Goal: Task Accomplishment & Management: Use online tool/utility

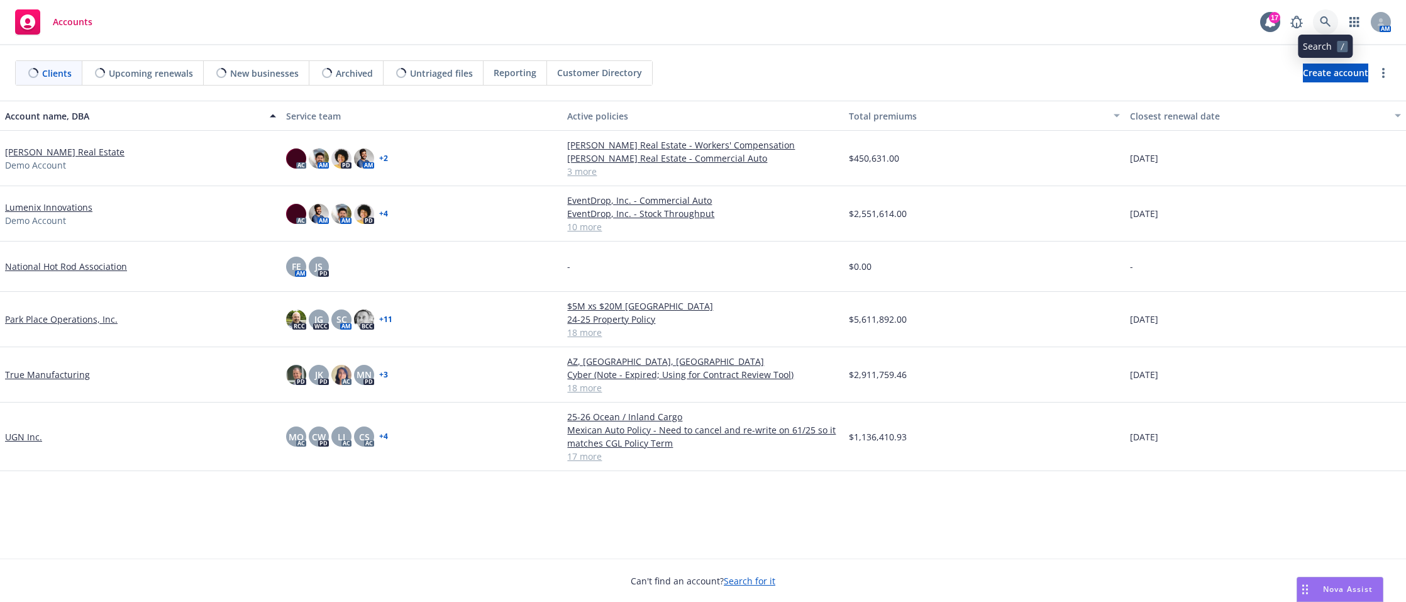
click at [1324, 19] on icon at bounding box center [1325, 21] width 11 height 11
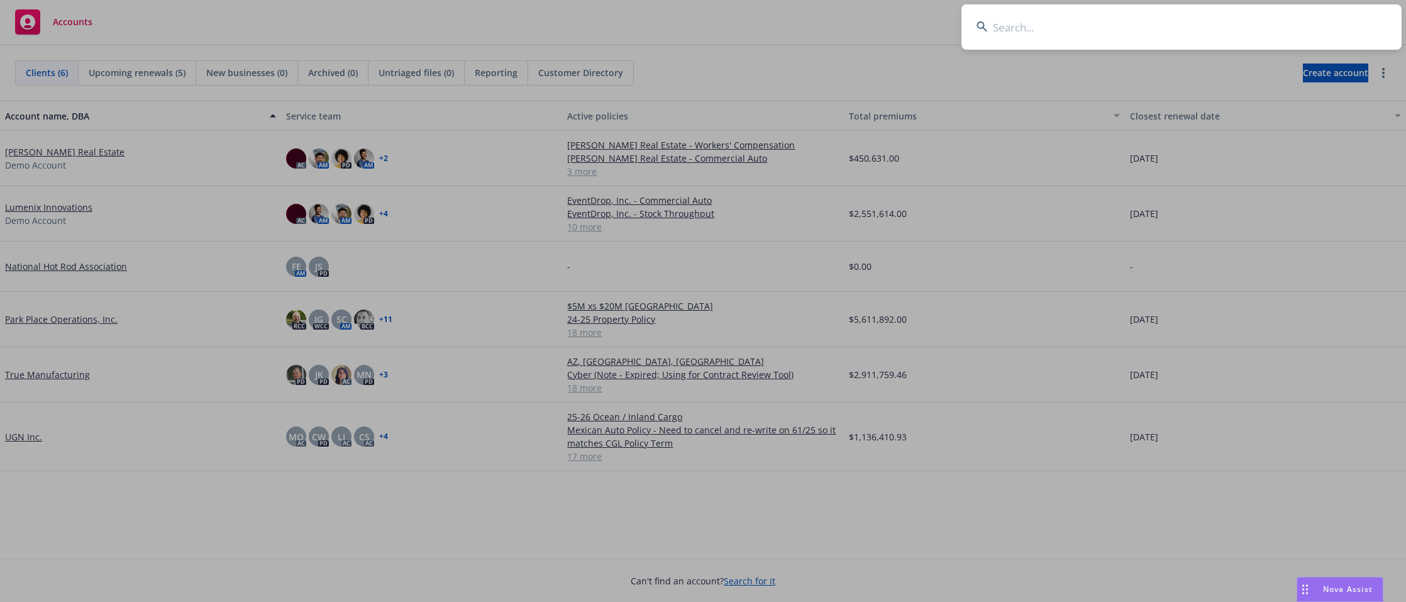
type input "t"
type input "staffing"
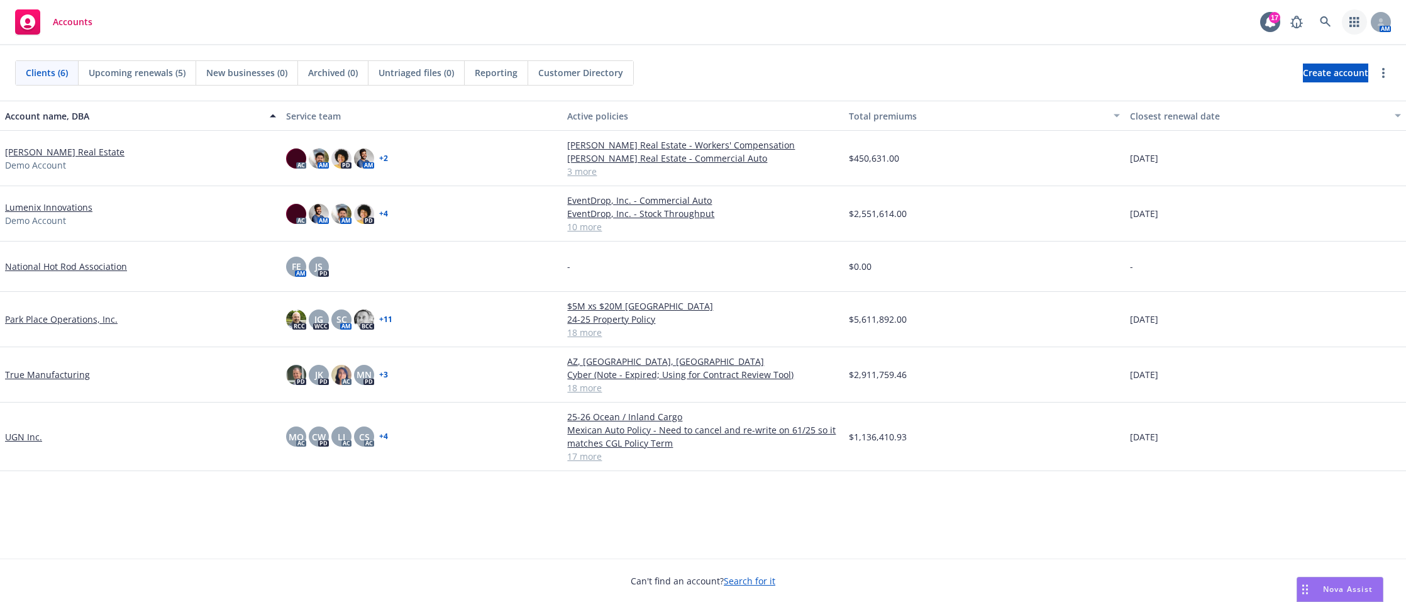
click at [1353, 26] on icon "button" at bounding box center [1353, 22] width 9 height 10
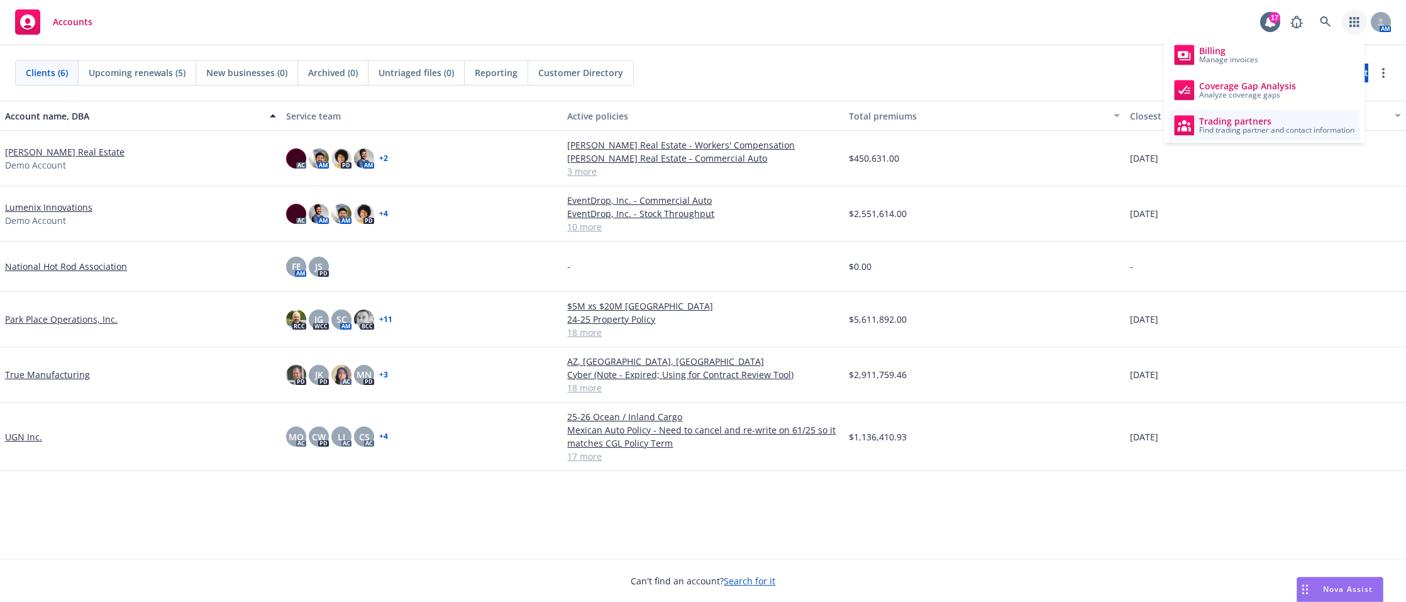
click at [1298, 116] on span "Trading partners" at bounding box center [1276, 121] width 155 height 10
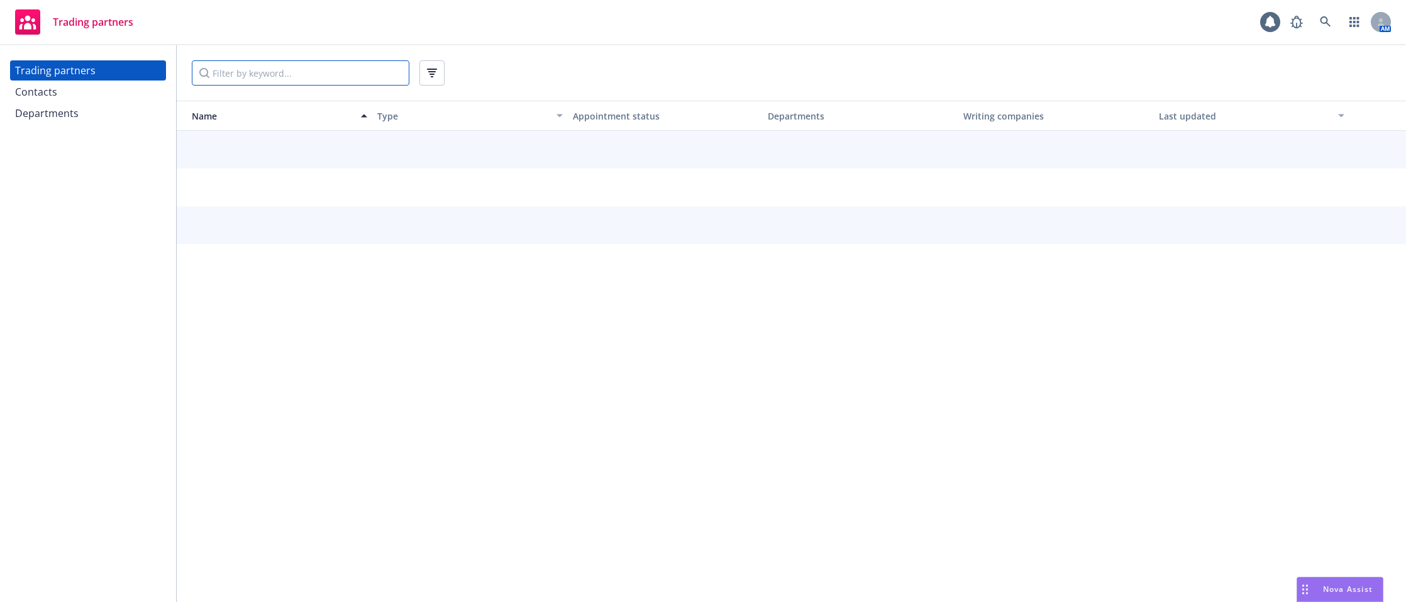
click at [348, 79] on input "Filter by keyword..." at bounding box center [301, 72] width 218 height 25
type input "staffing"
click at [69, 116] on div "Departments" at bounding box center [46, 113] width 63 height 20
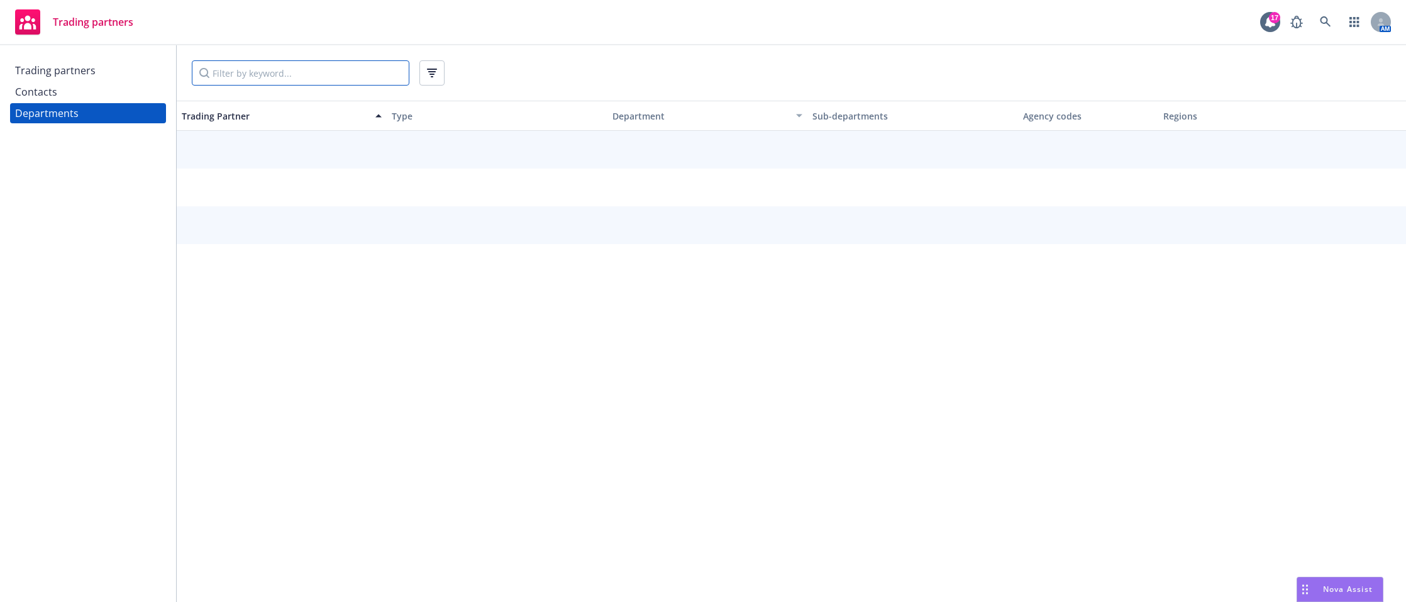
click at [279, 65] on input "Filter by keyword..." at bounding box center [301, 72] width 218 height 25
type input "staffing"
click at [278, 65] on input "staffing" at bounding box center [301, 72] width 218 height 25
click at [543, 64] on div "staffing" at bounding box center [791, 72] width 1199 height 25
drag, startPoint x: 238, startPoint y: 72, endPoint x: 264, endPoint y: 72, distance: 26.4
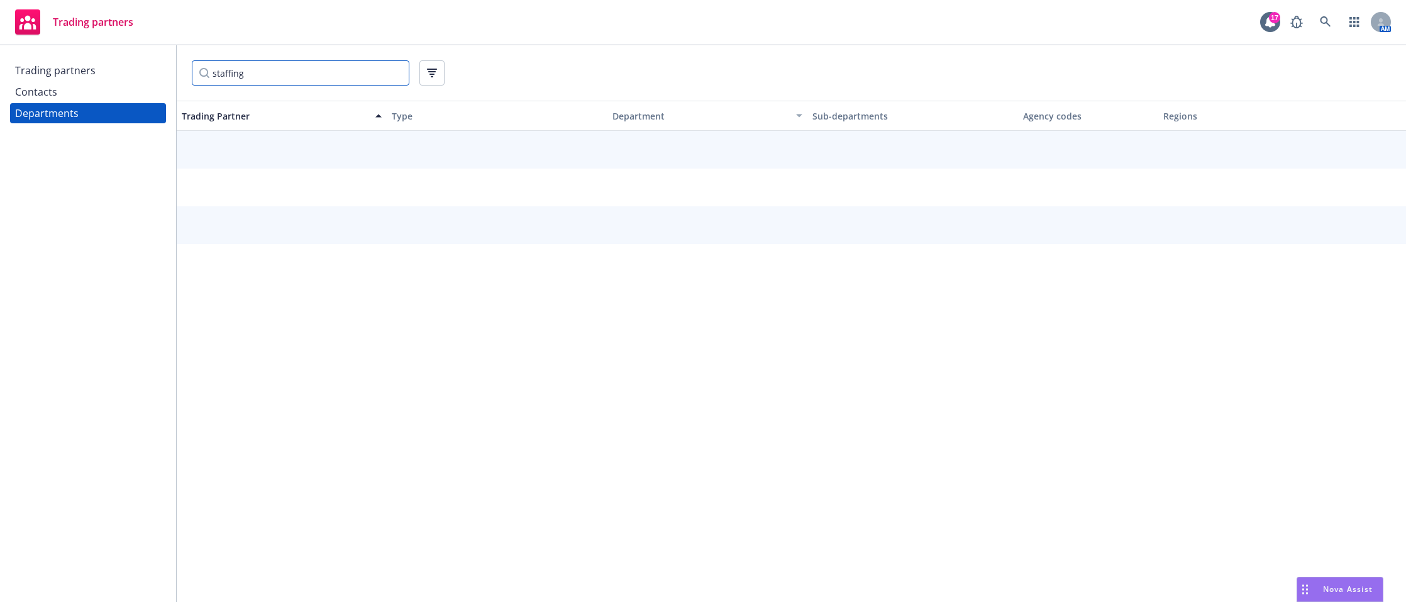
click at [239, 71] on input "staffing" at bounding box center [301, 72] width 218 height 25
click at [270, 72] on input "staffing" at bounding box center [301, 72] width 218 height 25
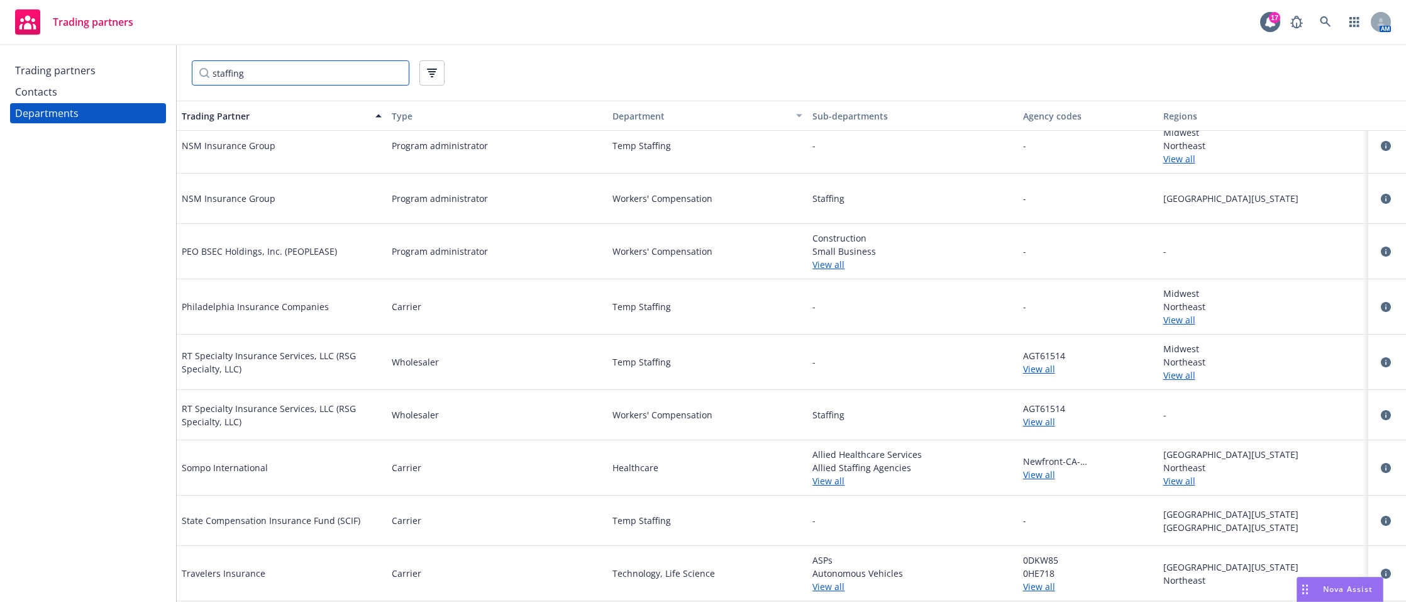
scroll to position [189, 0]
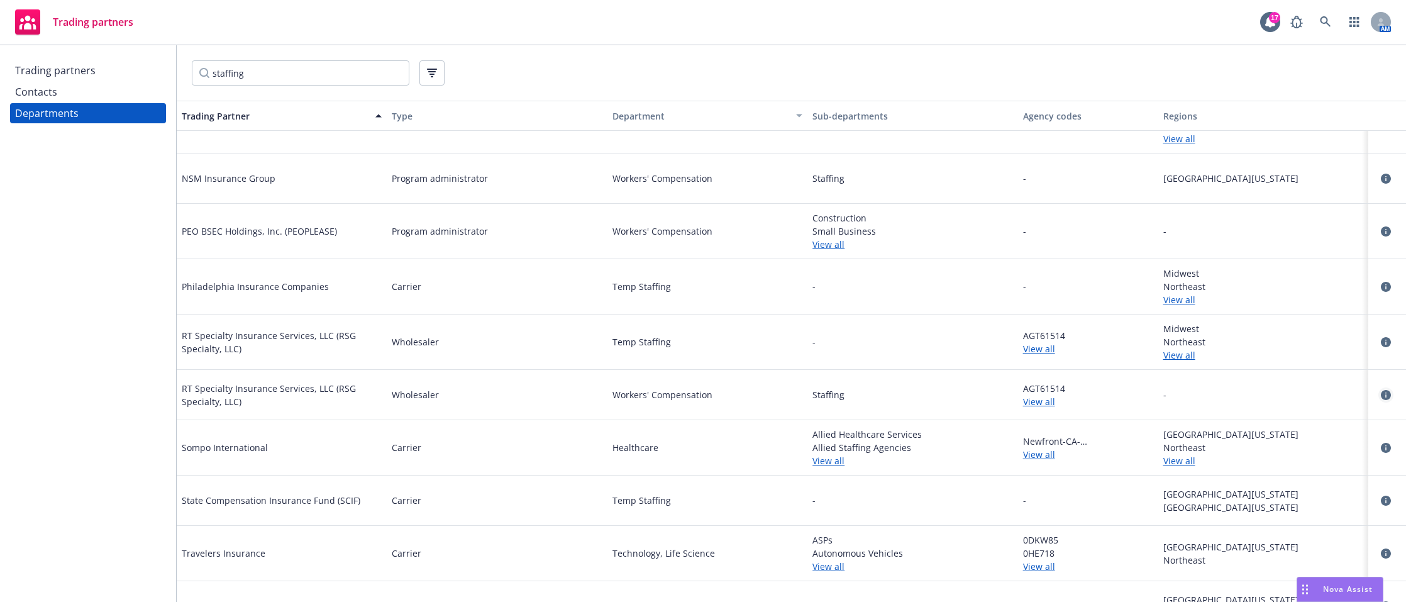
click at [1381, 390] on icon "circleInformation" at bounding box center [1386, 395] width 10 height 10
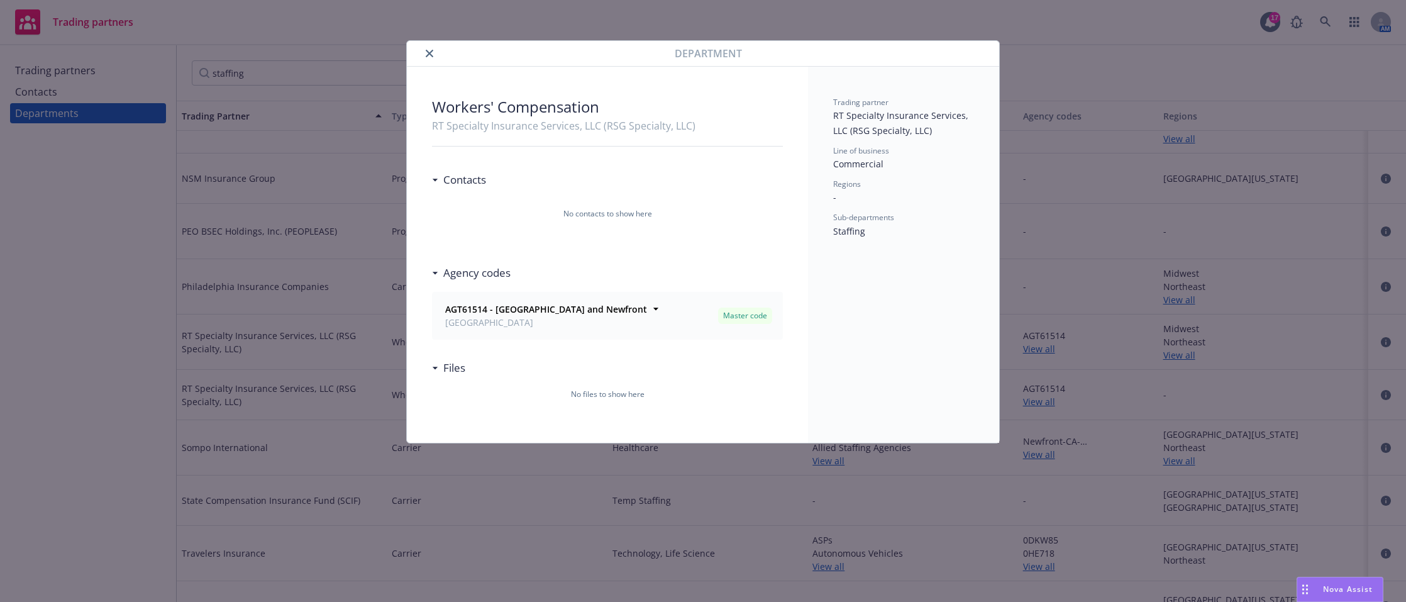
click at [428, 53] on icon "close" at bounding box center [430, 54] width 8 height 8
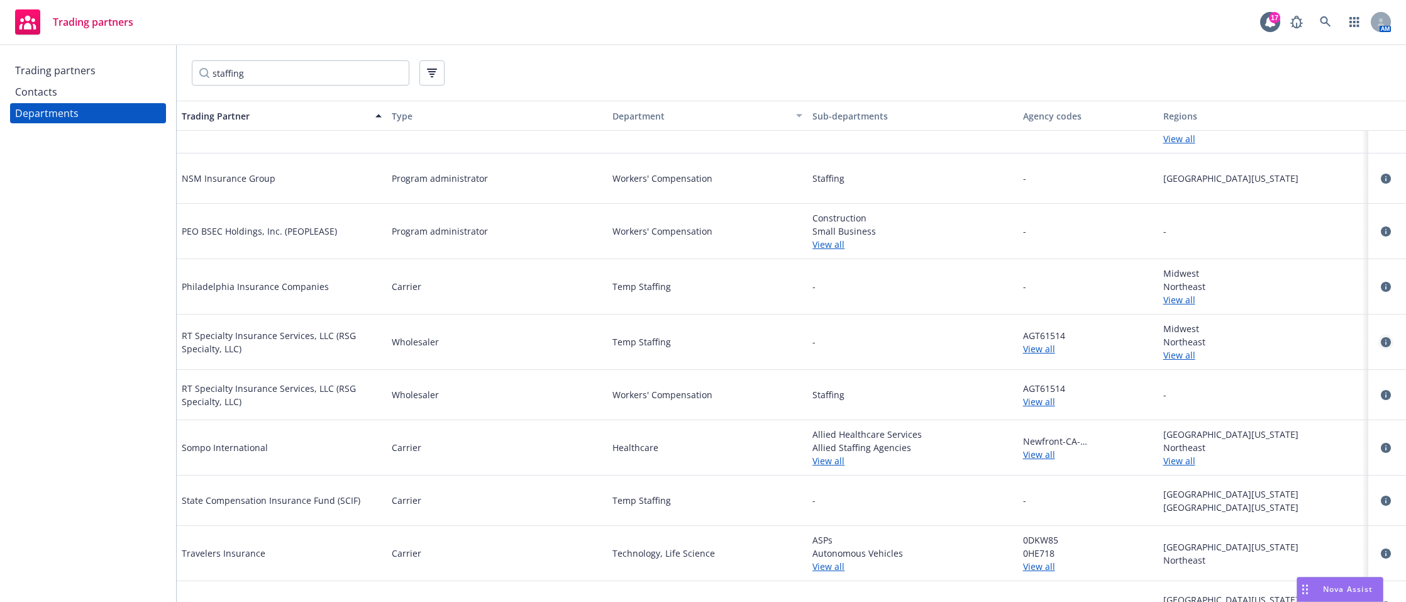
click at [1381, 341] on icon "circleInformation" at bounding box center [1386, 342] width 10 height 10
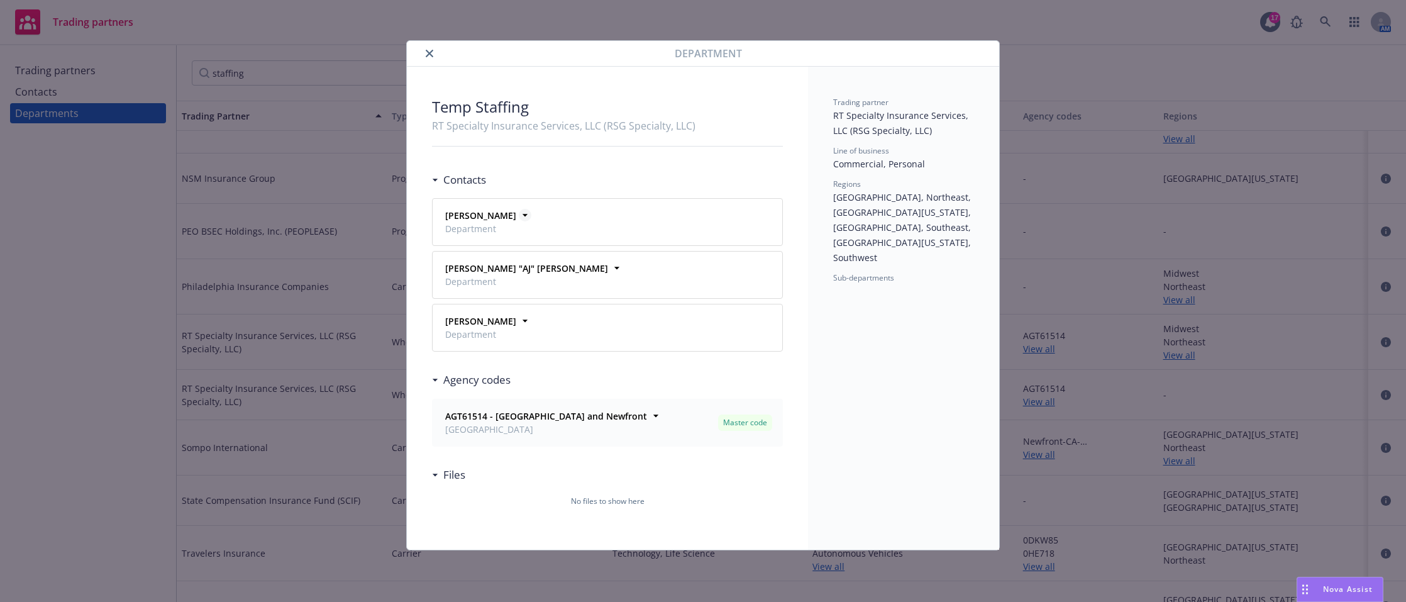
click at [519, 215] on icon at bounding box center [525, 215] width 13 height 13
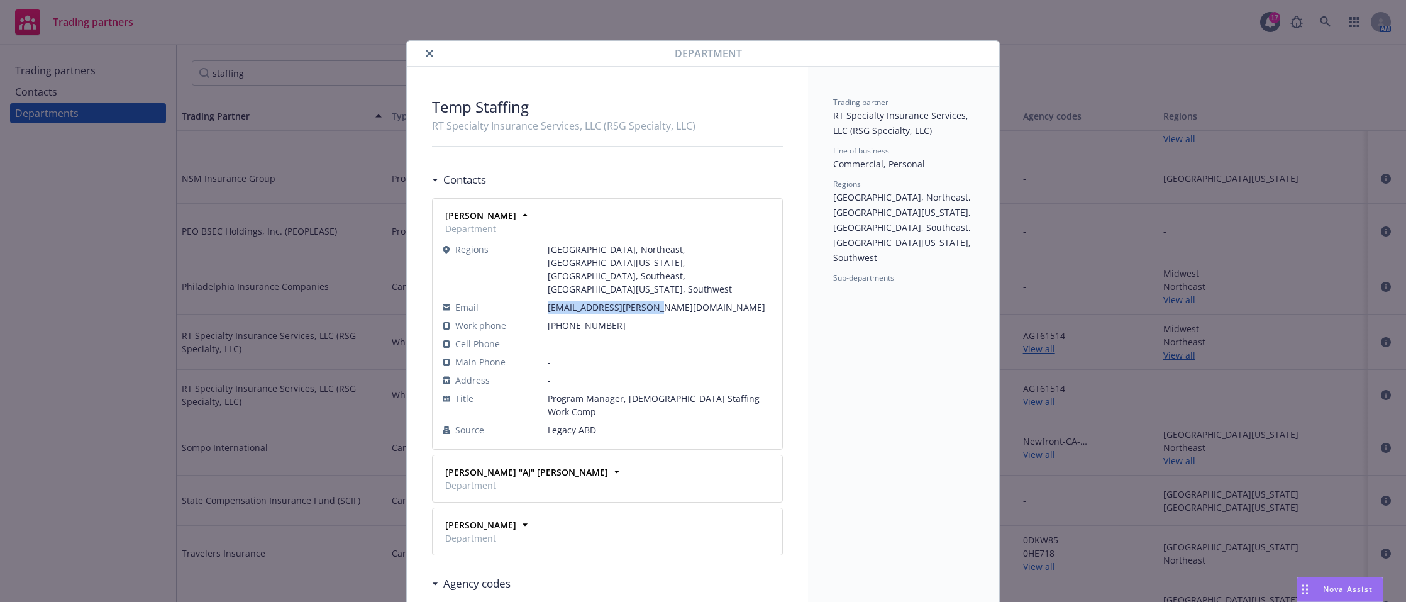
drag, startPoint x: 543, startPoint y: 279, endPoint x: 645, endPoint y: 278, distance: 101.8
click at [645, 300] on span "aj.calabrese@ryansg.com" at bounding box center [660, 306] width 224 height 13
copy span "aj.calabrese@ryansg.com"
click at [961, 368] on div "Trading partner RT Specialty Insurance Services, LLC (RSG Specialty, LLC) Line …" at bounding box center [903, 410] width 191 height 686
drag, startPoint x: 422, startPoint y: 53, endPoint x: 500, endPoint y: 428, distance: 382.8
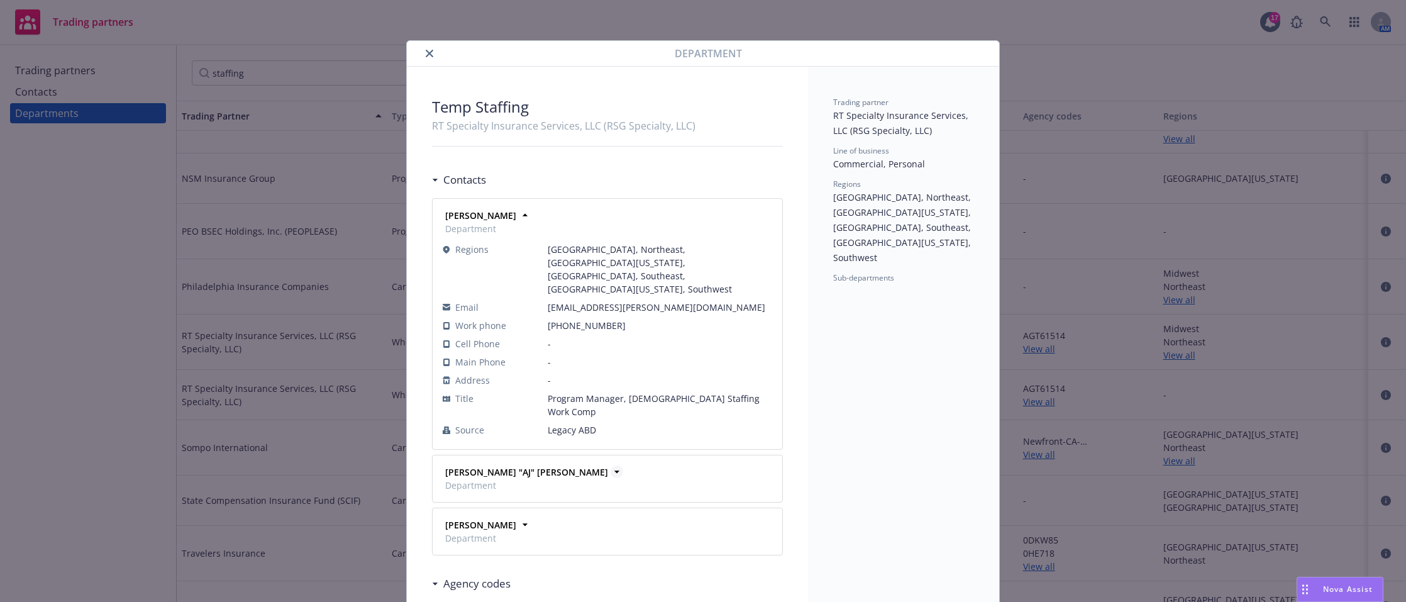
click at [485, 335] on div "Department Temp Staffing RT Specialty Insurance Services, LLC (RSG Specialty, L…" at bounding box center [703, 397] width 592 height 712
click at [500, 466] on strong "Andrew James "AJ" Calabrese" at bounding box center [526, 472] width 163 height 12
click at [426, 53] on icon "close" at bounding box center [430, 54] width 8 height 8
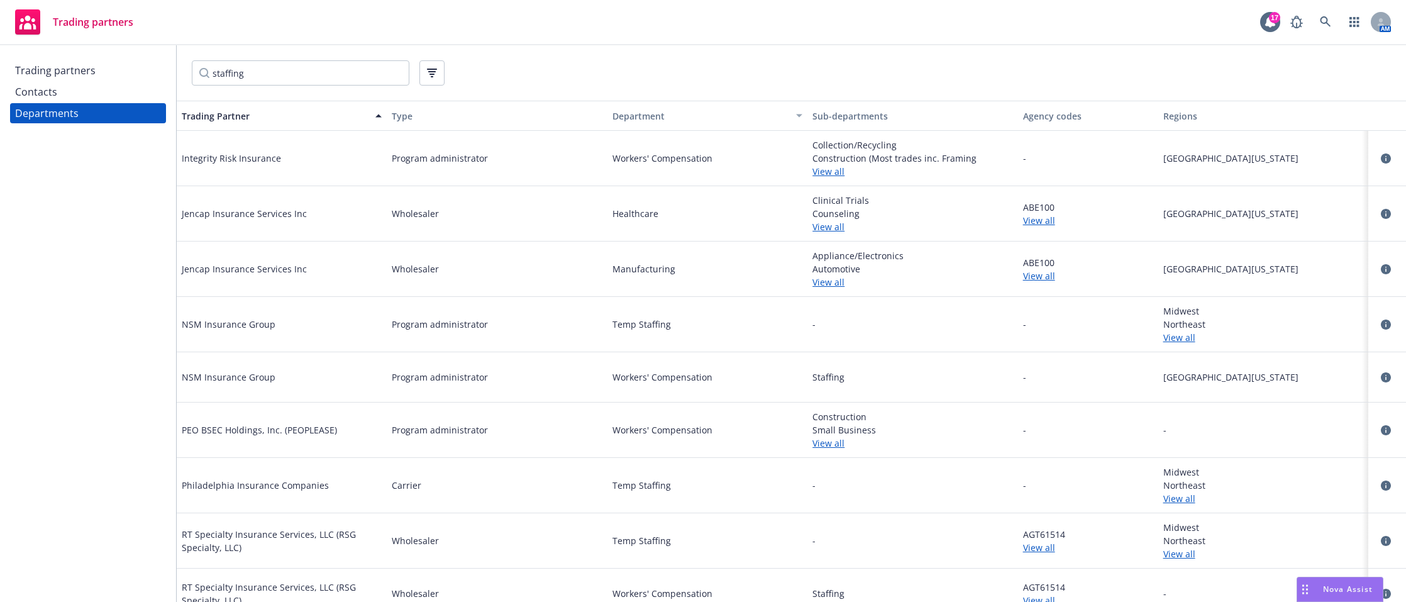
scroll to position [126, 0]
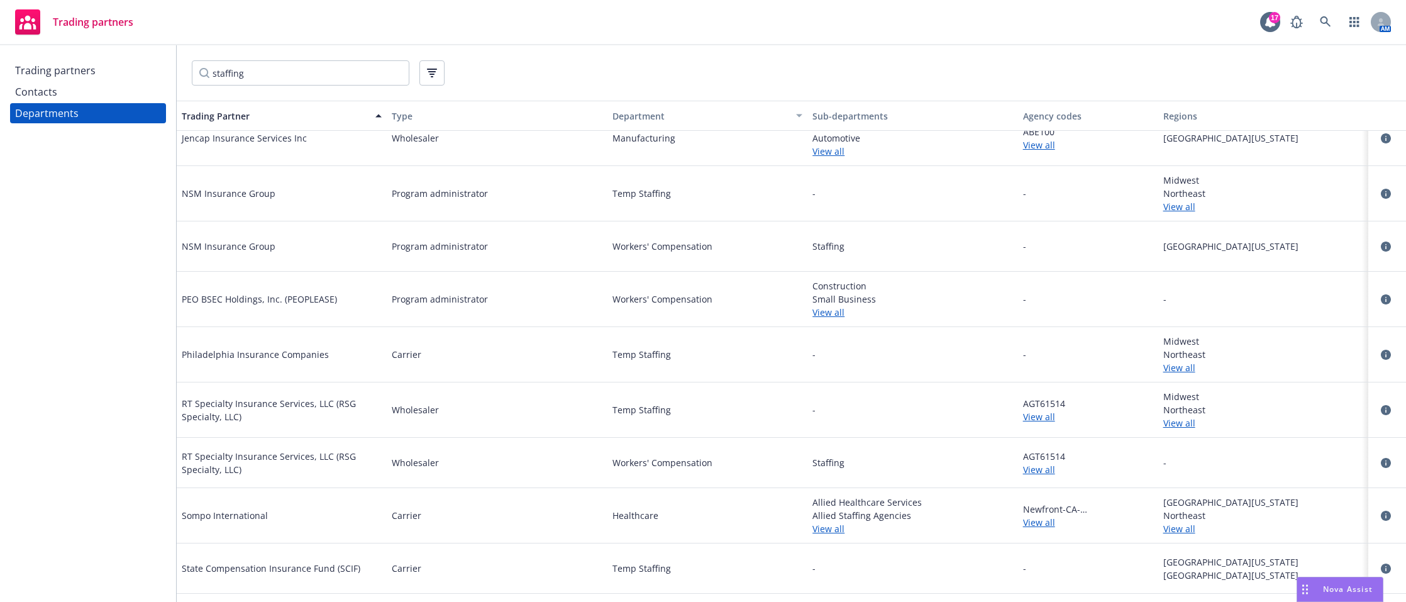
click at [1381, 358] on div at bounding box center [1387, 354] width 18 height 15
click at [1381, 355] on icon "circleInformation" at bounding box center [1386, 355] width 10 height 10
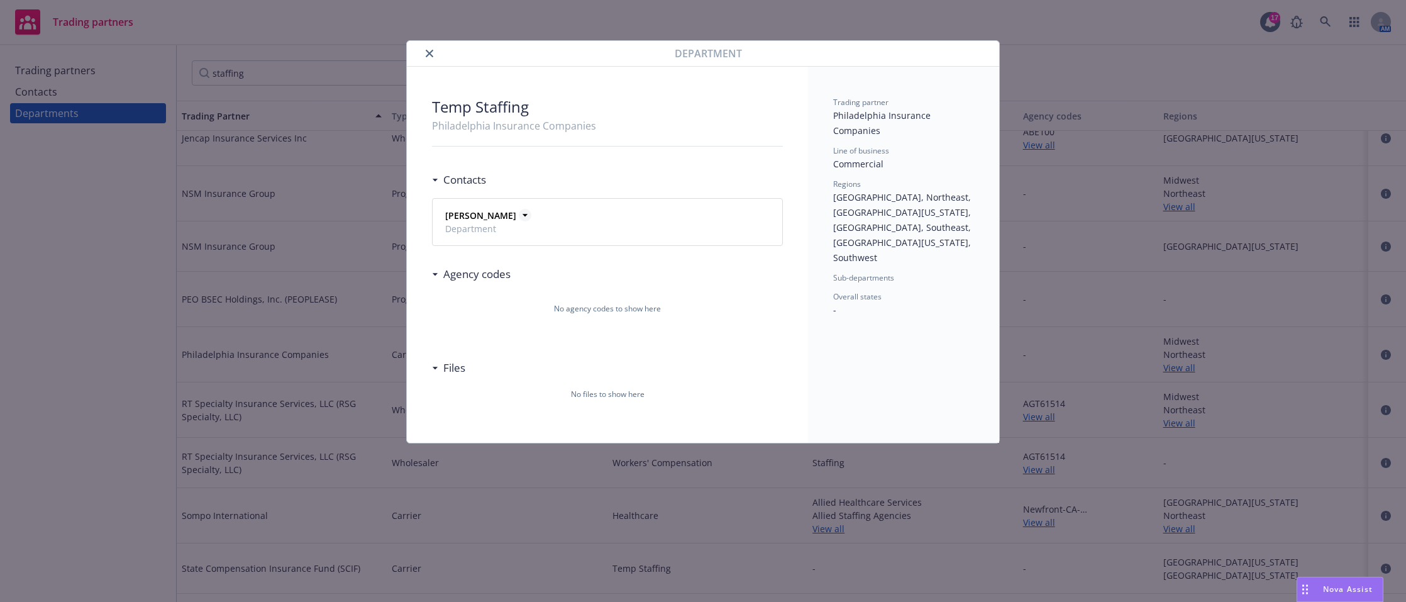
click at [519, 217] on icon at bounding box center [525, 215] width 13 height 13
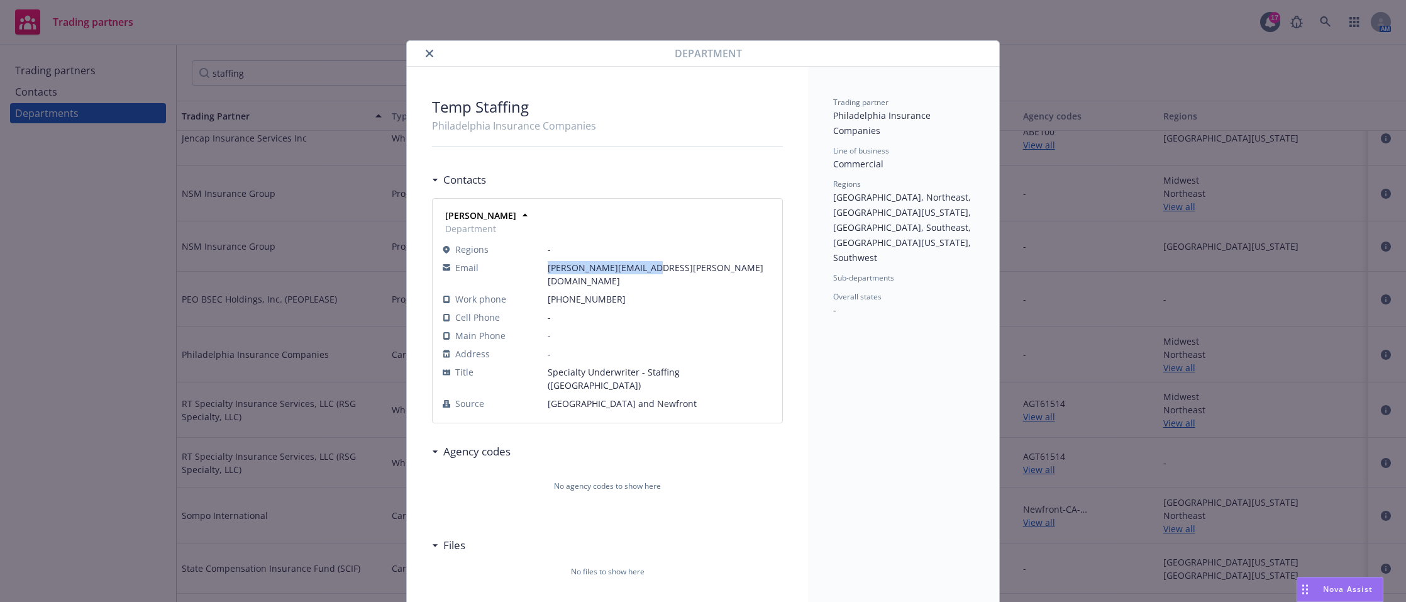
drag, startPoint x: 643, startPoint y: 267, endPoint x: 540, endPoint y: 268, distance: 103.1
click at [540, 268] on tr "Email Laurie.Bishop@phly.com" at bounding box center [607, 273] width 329 height 31
copy tr "Laurie.Bishop@phly.com"
click at [959, 424] on div "Trading partner Philadelphia Insurance Companies Line of business Commercial Re…" at bounding box center [903, 343] width 191 height 553
click at [426, 52] on icon "close" at bounding box center [430, 54] width 8 height 8
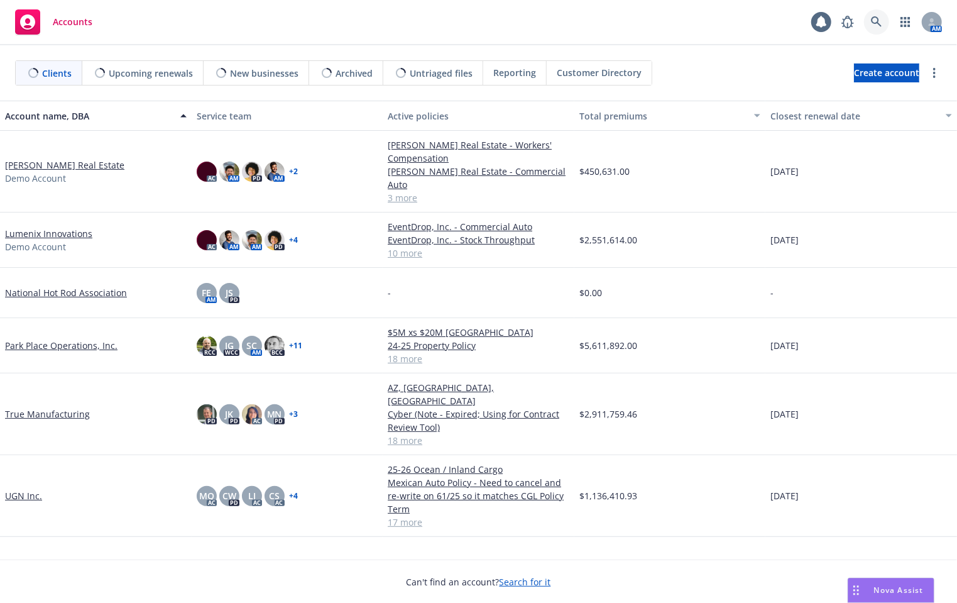
click at [868, 19] on link at bounding box center [876, 21] width 25 height 25
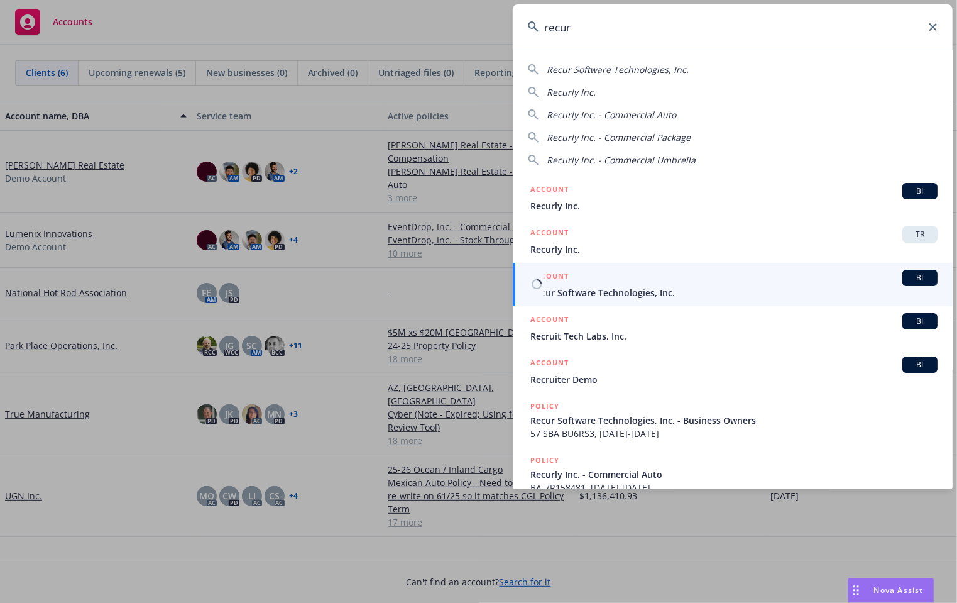
type input "recur"
click at [699, 289] on span "Recur Software Technologies, Inc." at bounding box center [734, 292] width 407 height 13
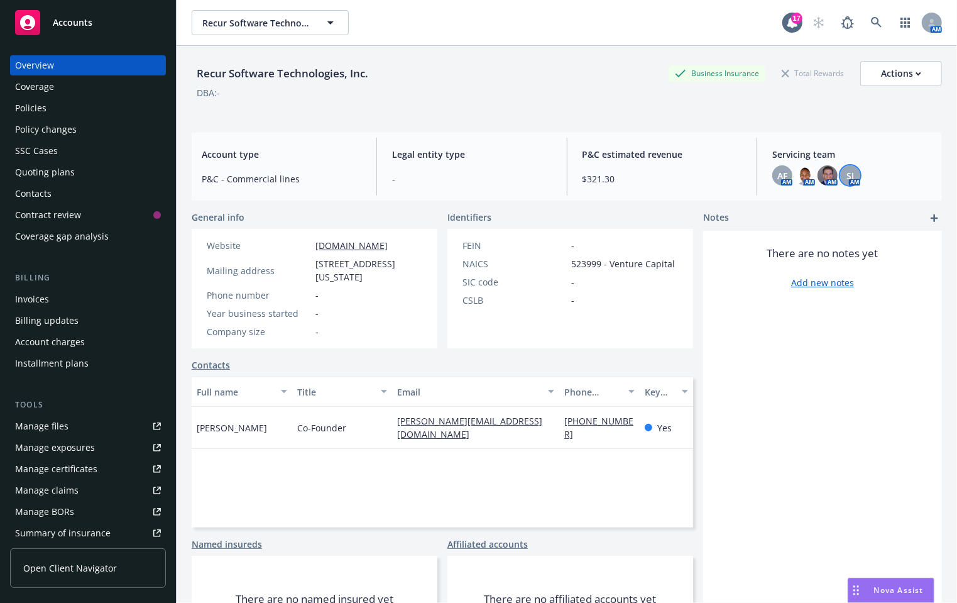
click at [840, 175] on div "SJ" at bounding box center [850, 175] width 20 height 20
click at [837, 128] on div "Recur Software Technologies, Inc. Business Insurance Total Rewards Actions DBA:…" at bounding box center [567, 340] width 751 height 588
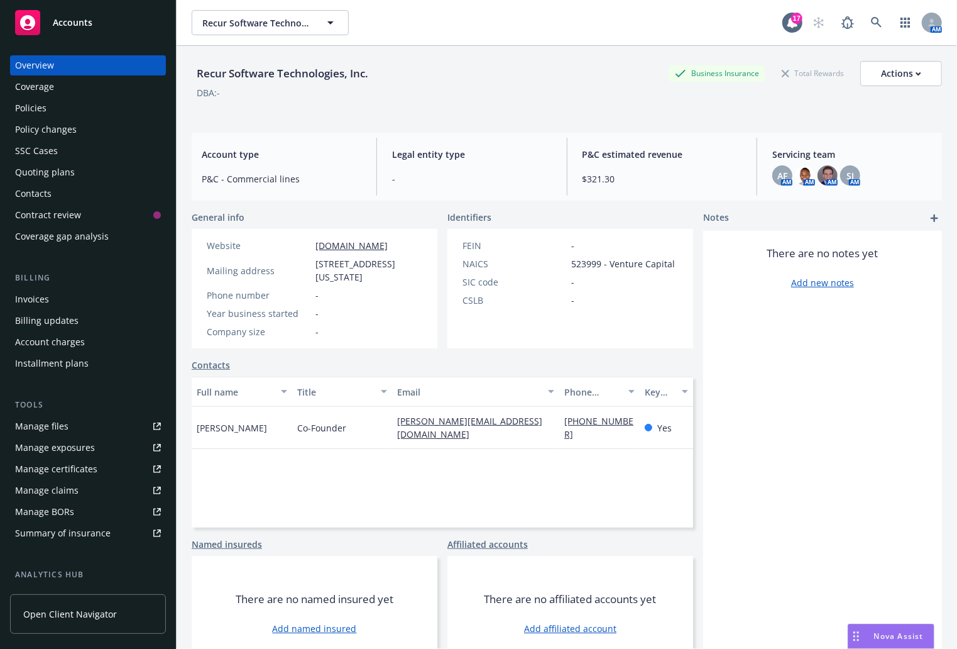
click at [36, 100] on div "Policies" at bounding box center [30, 108] width 31 height 20
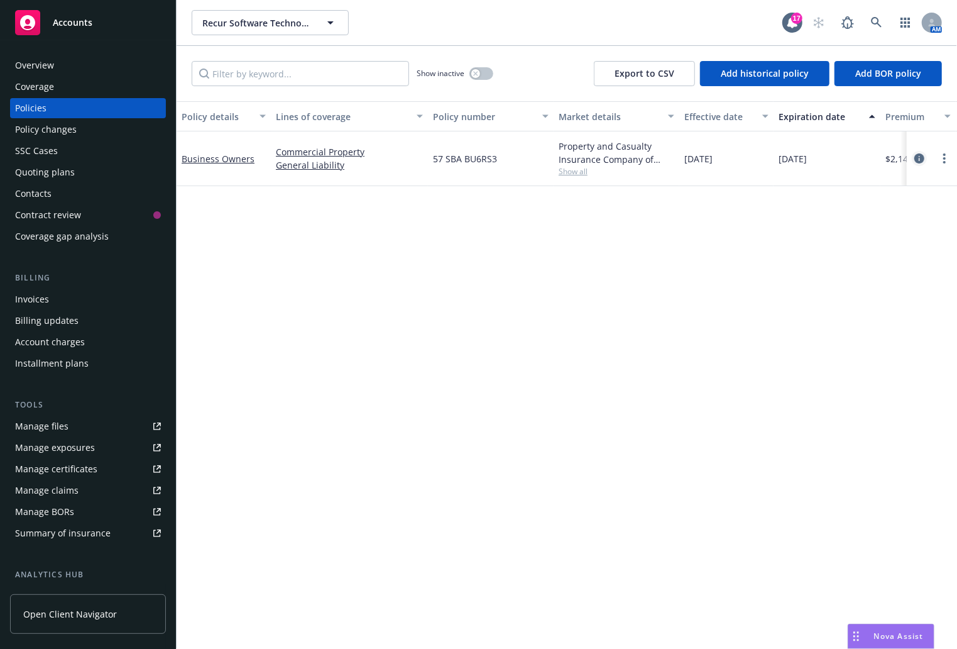
click at [920, 164] on link "circleInformation" at bounding box center [919, 158] width 15 height 15
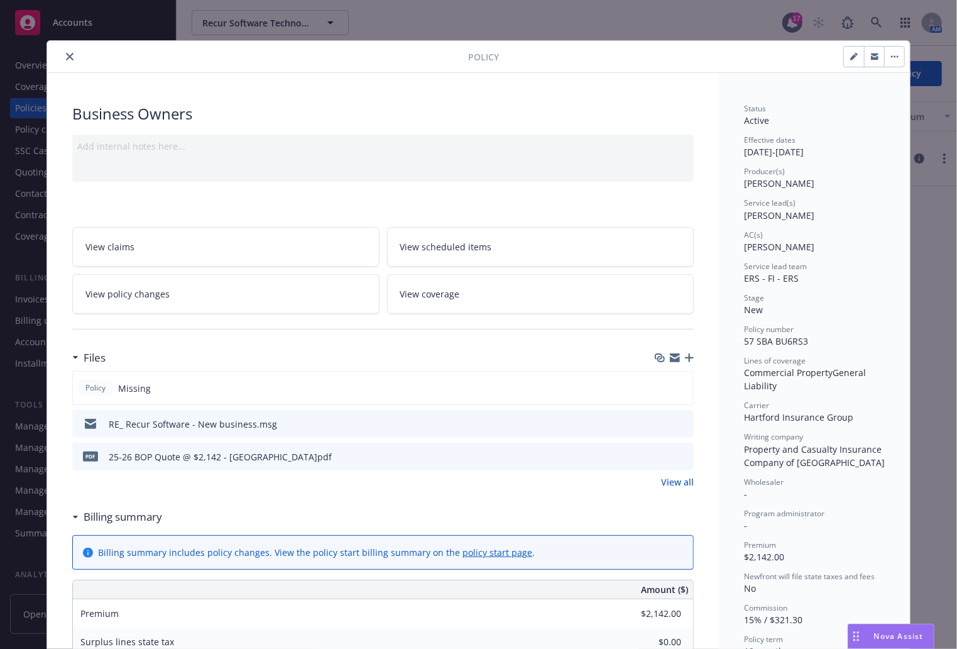
click at [680, 423] on icon "preview file" at bounding box center [681, 423] width 11 height 9
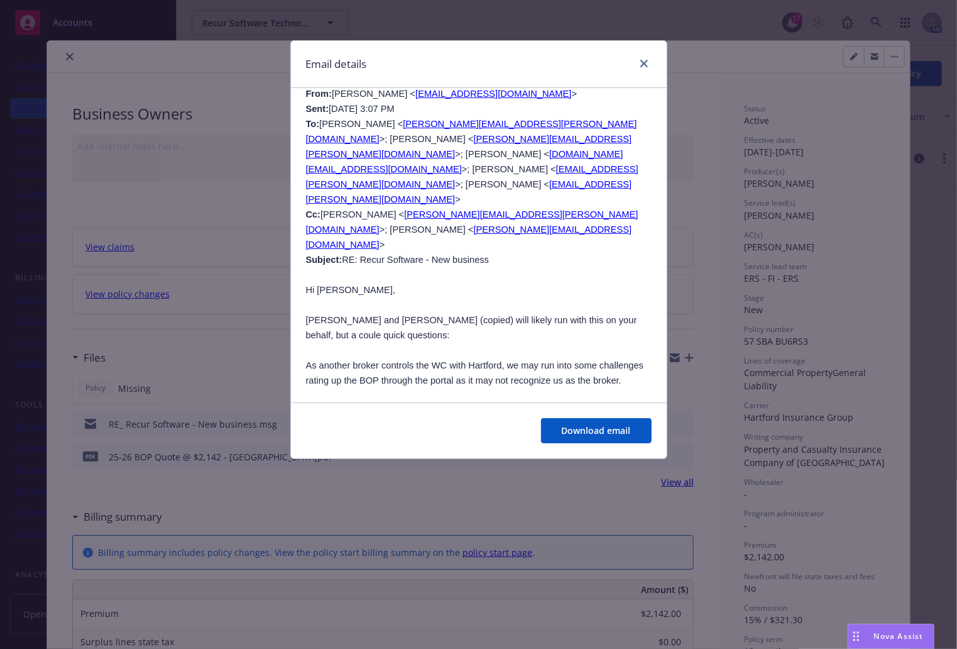
scroll to position [1320, 0]
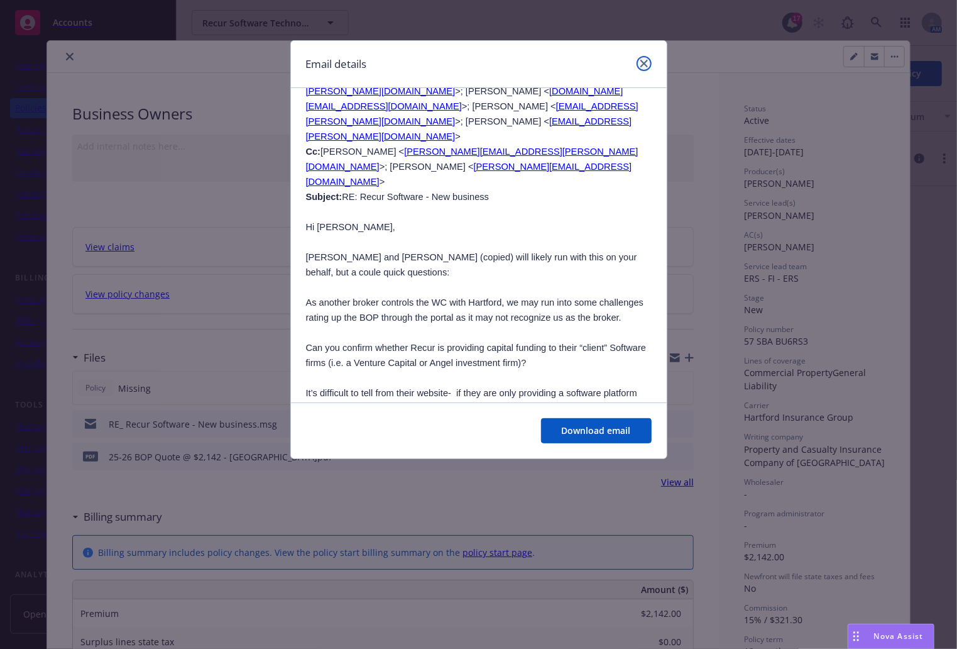
click at [641, 63] on icon "close" at bounding box center [645, 64] width 8 height 8
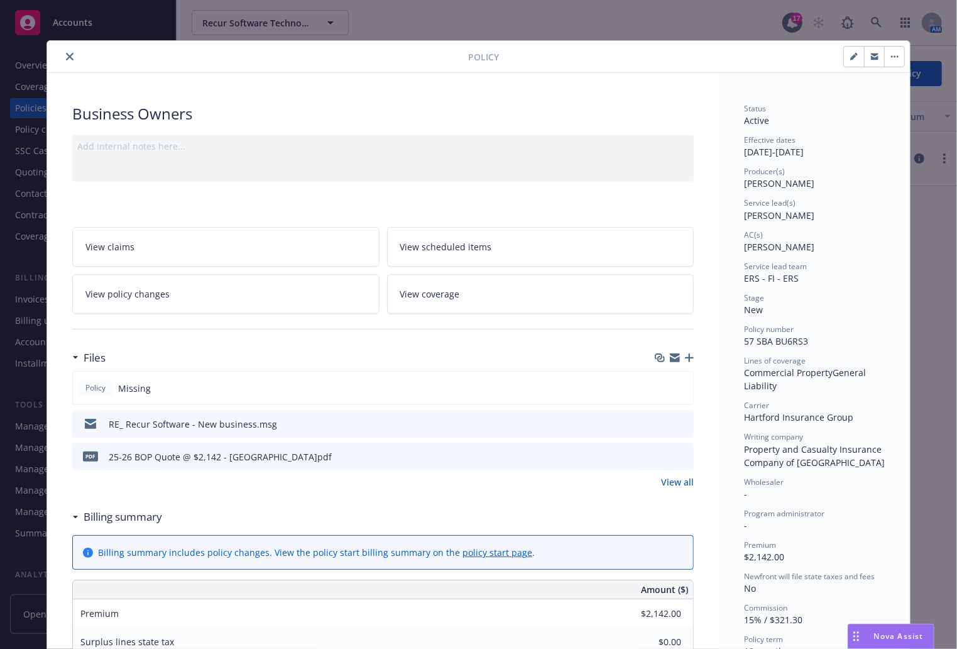
click at [426, 199] on div "Business Owners Add internal notes here... View claims View scheduled items Vie…" at bounding box center [383, 605] width 672 height 1064
click at [681, 420] on icon "preview file" at bounding box center [681, 423] width 11 height 9
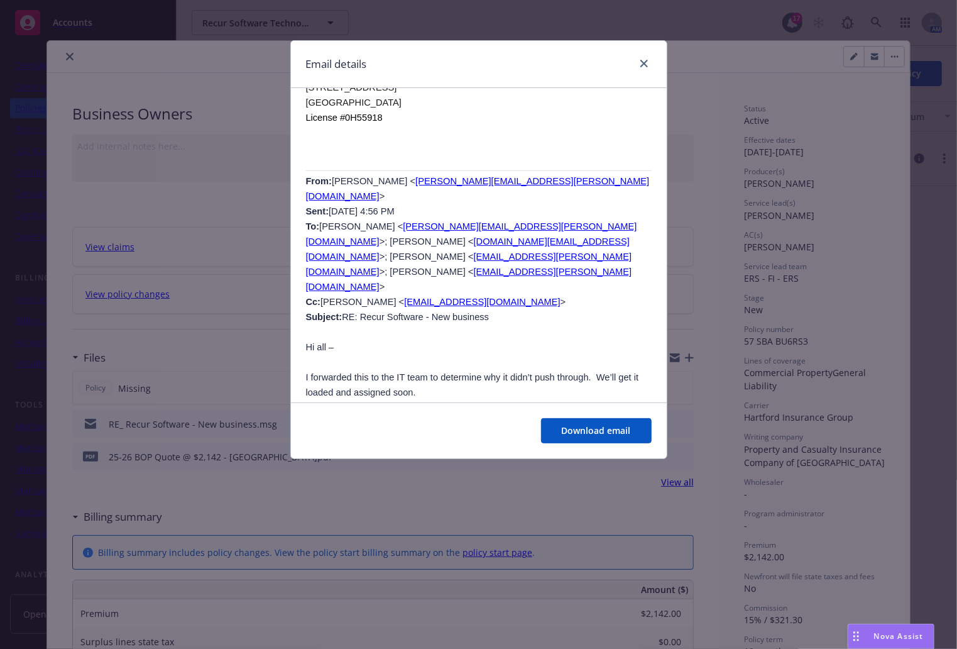
scroll to position [1760, 0]
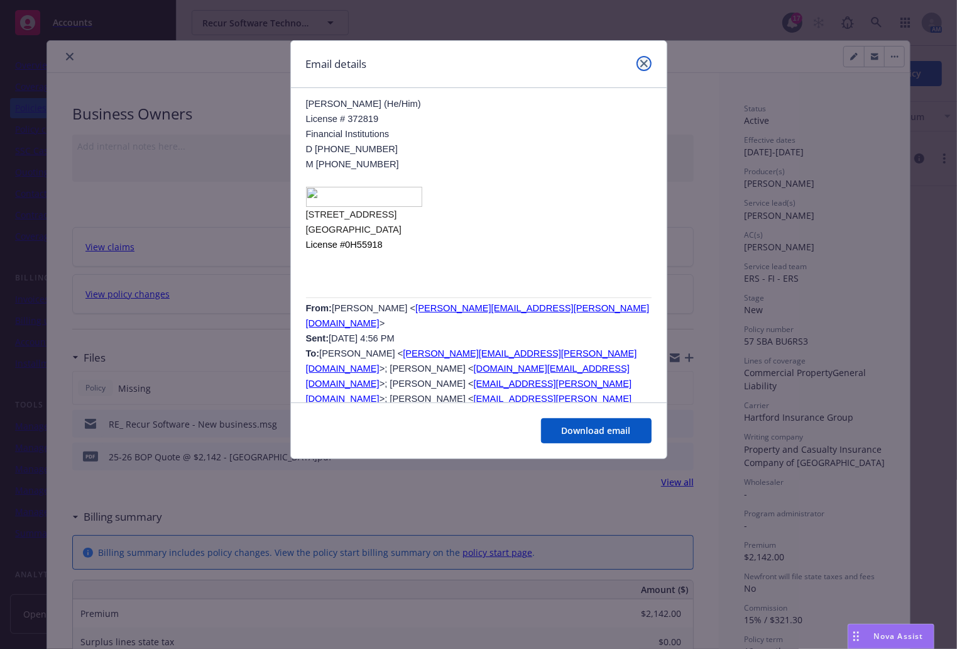
click at [645, 66] on icon "close" at bounding box center [645, 64] width 8 height 8
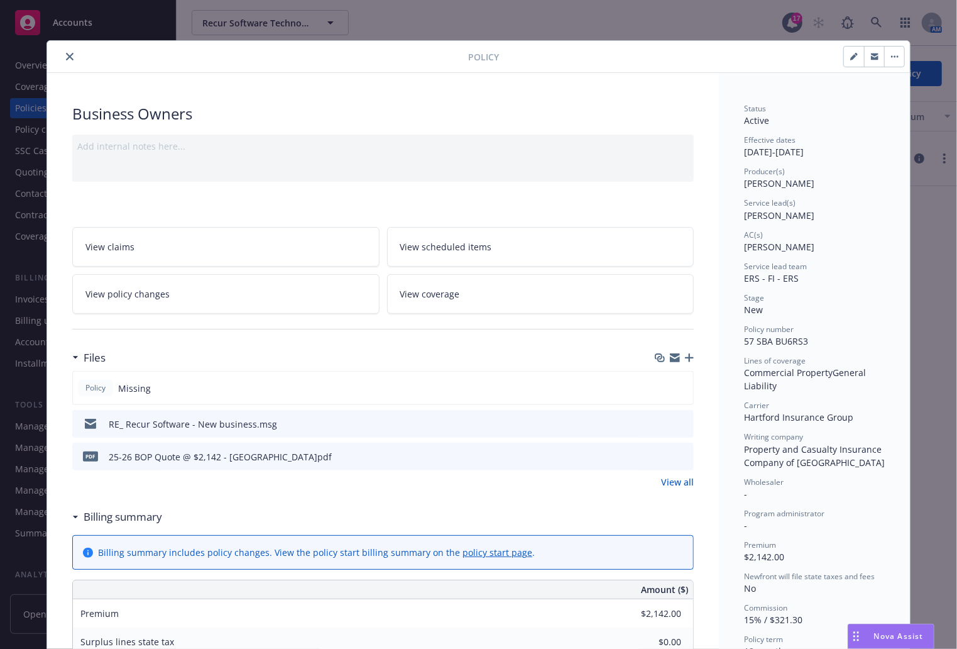
click at [66, 55] on icon "close" at bounding box center [70, 57] width 8 height 8
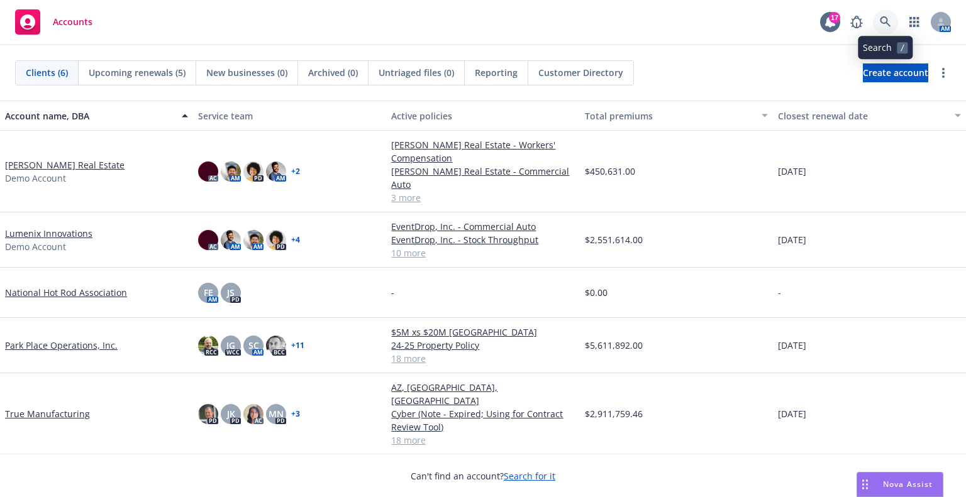
click at [890, 22] on icon at bounding box center [884, 21] width 11 height 11
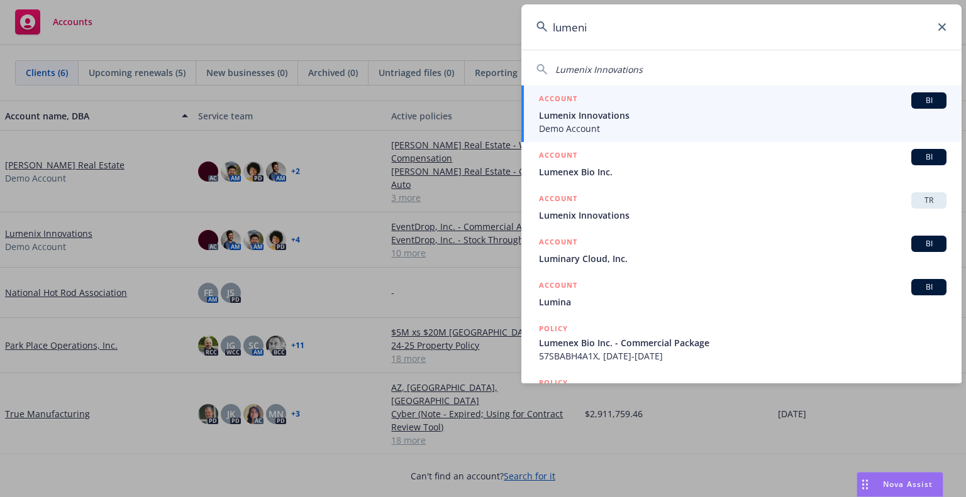
type input "lumeni"
click at [755, 107] on div "ACCOUNT BI" at bounding box center [742, 100] width 407 height 16
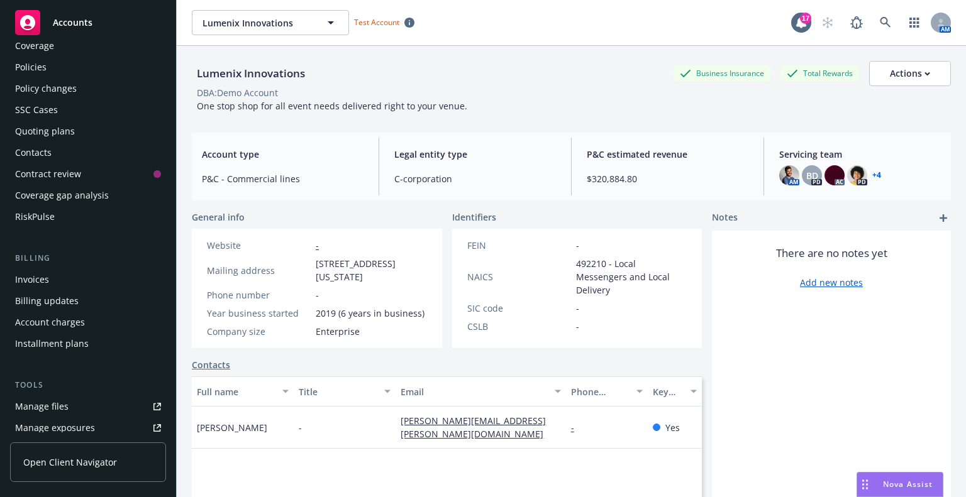
scroll to position [63, 0]
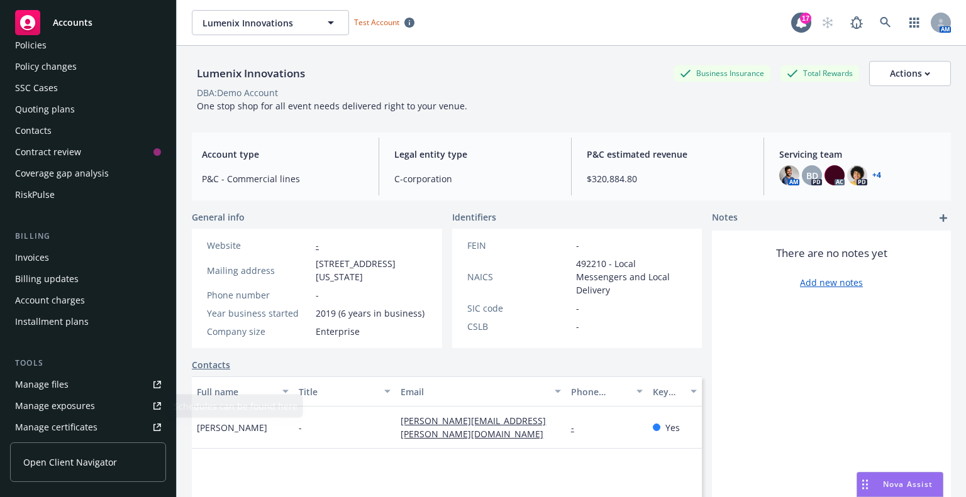
click at [68, 473] on link "Open Client Navigator" at bounding box center [88, 463] width 156 height 40
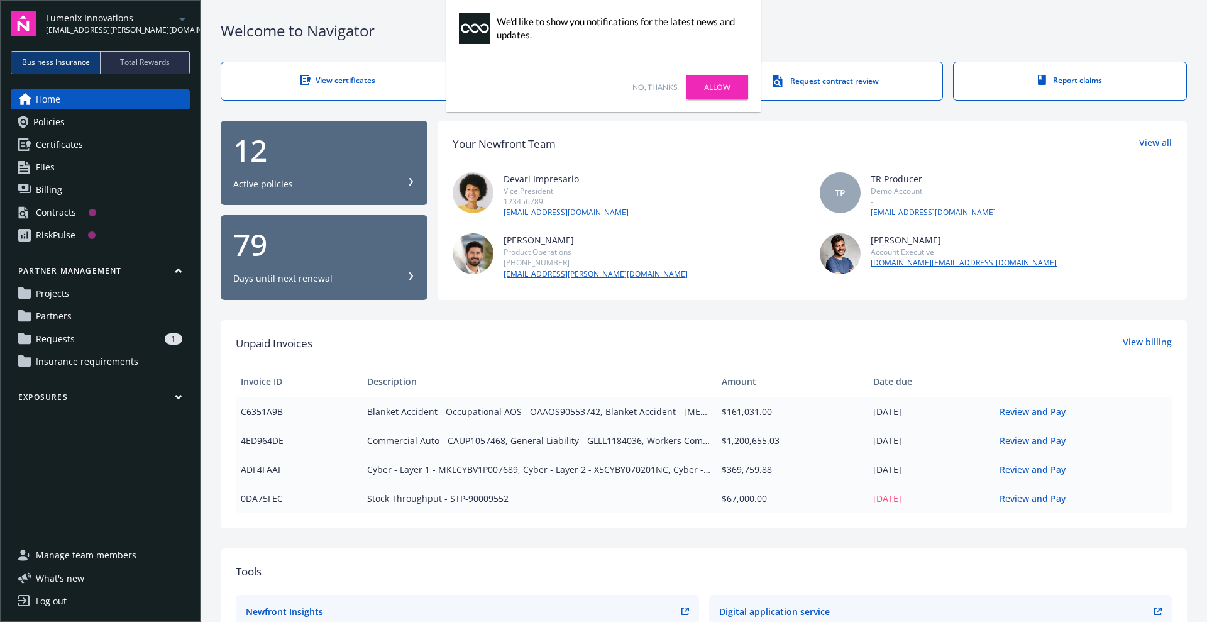
drag, startPoint x: 962, startPoint y: 0, endPoint x: 825, endPoint y: 23, distance: 139.0
click at [825, 23] on div "Welcome to Navigator" at bounding box center [704, 30] width 966 height 21
click at [827, 23] on div "Welcome to Navigator" at bounding box center [704, 30] width 966 height 21
click at [738, 78] on link "Allow" at bounding box center [717, 87] width 62 height 24
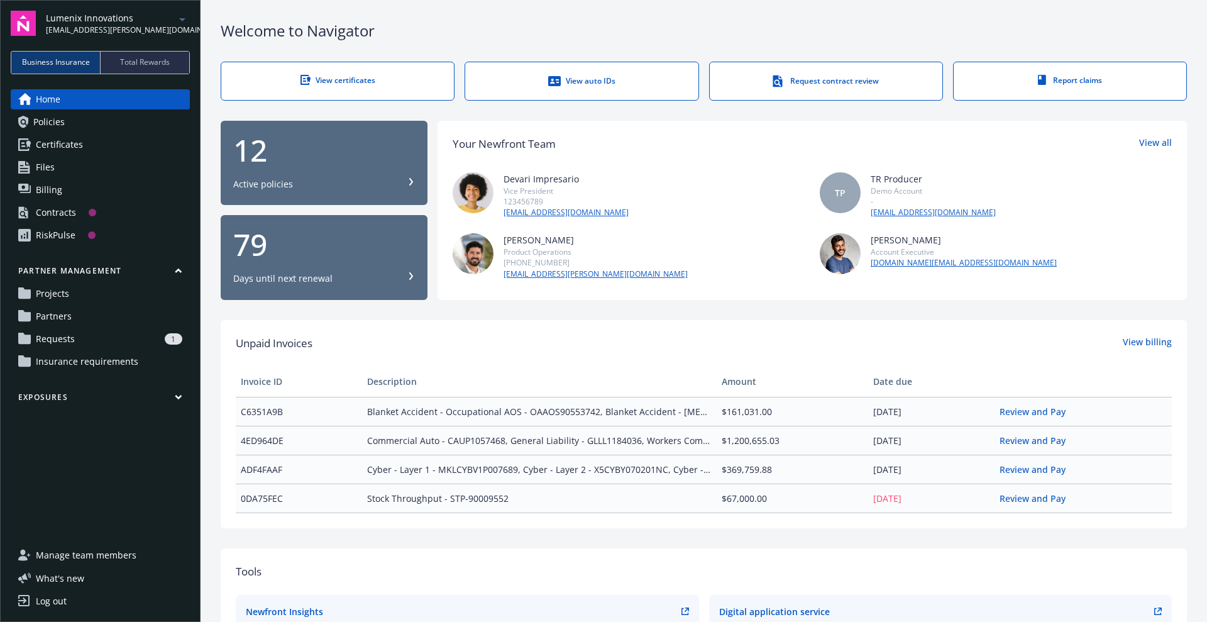
click at [965, 41] on div "Welcome to Navigator View certificates View auto IDs Request contract review Re…" at bounding box center [704, 482] width 1006 height 965
click at [107, 213] on link "Contracts" at bounding box center [100, 212] width 179 height 20
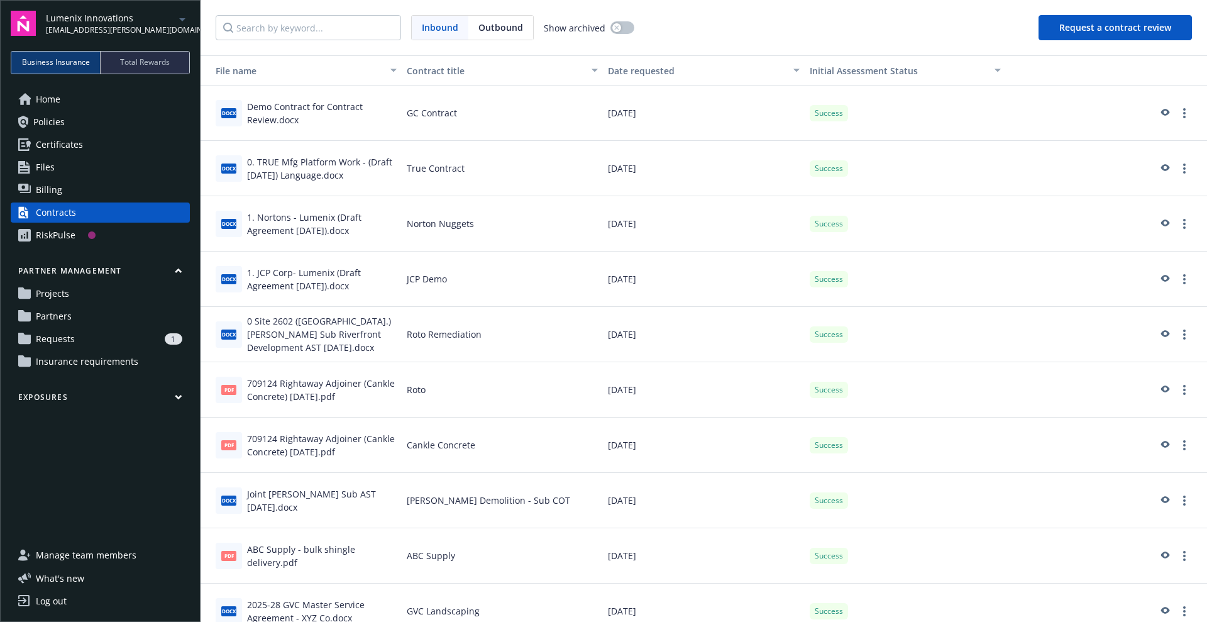
click at [107, 232] on link "RiskPulse" at bounding box center [100, 235] width 179 height 20
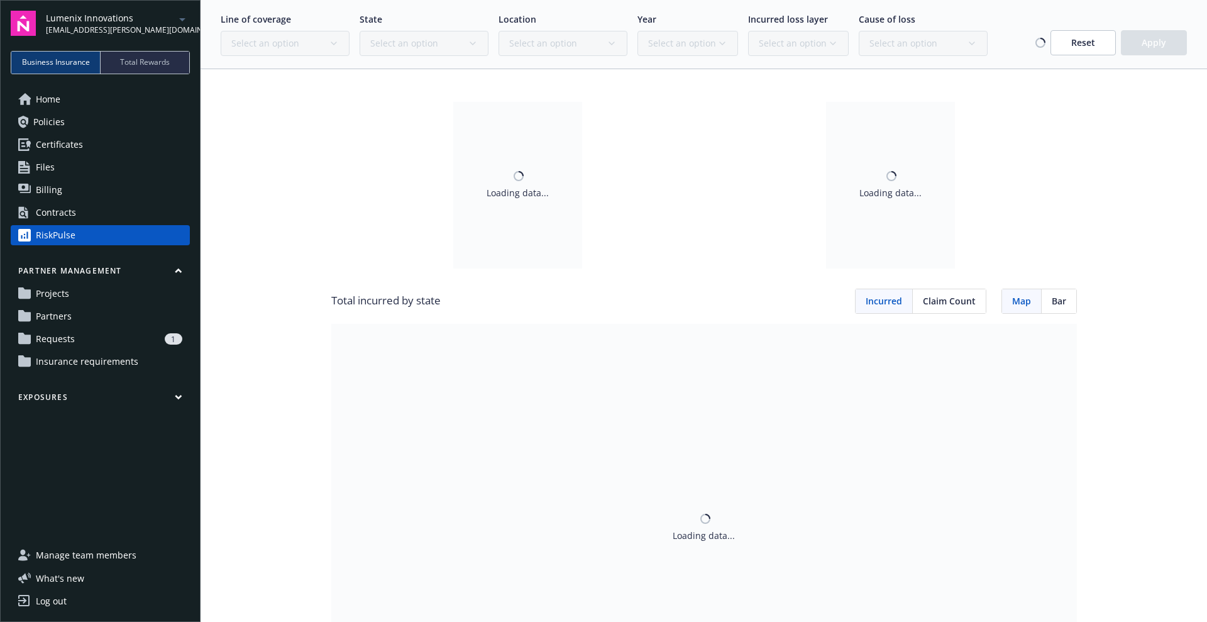
click at [170, 396] on button "Exposures" at bounding box center [100, 400] width 179 height 16
